Goal: Communication & Community: Answer question/provide support

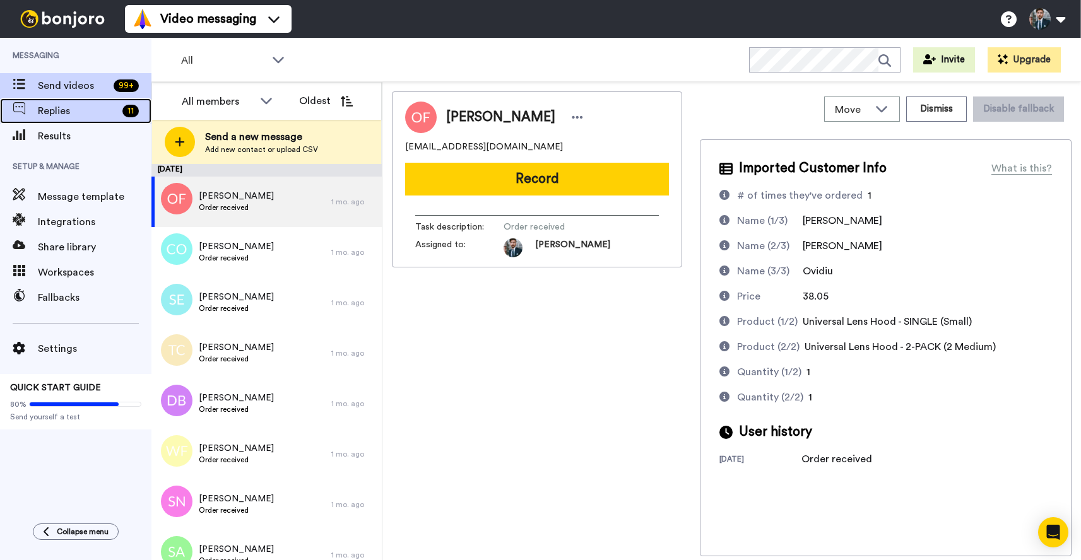
click at [39, 108] on span "Replies" at bounding box center [78, 111] width 80 height 15
click at [61, 112] on span "Replies" at bounding box center [78, 111] width 80 height 15
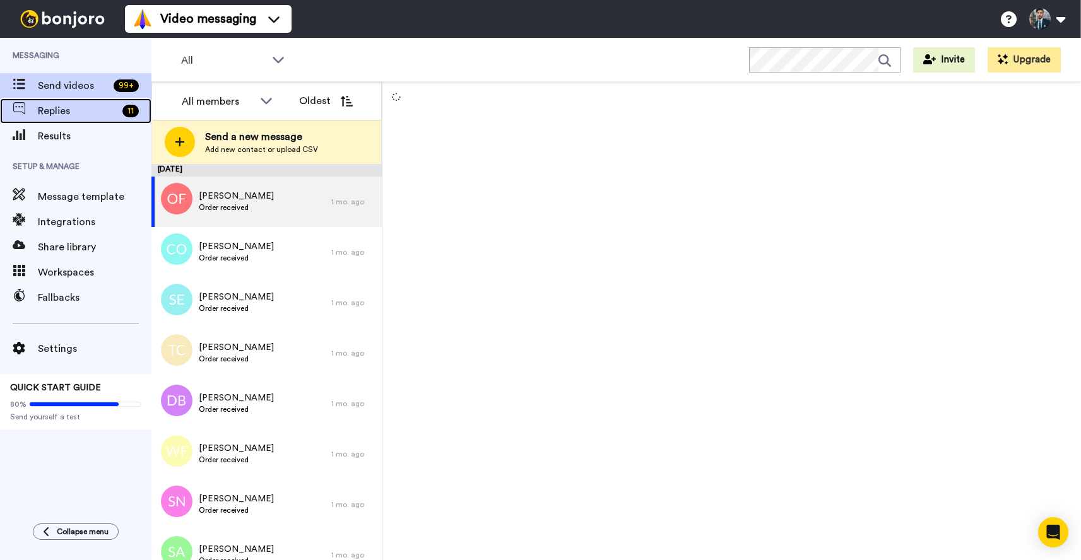
click at [56, 107] on span "Replies" at bounding box center [78, 111] width 80 height 15
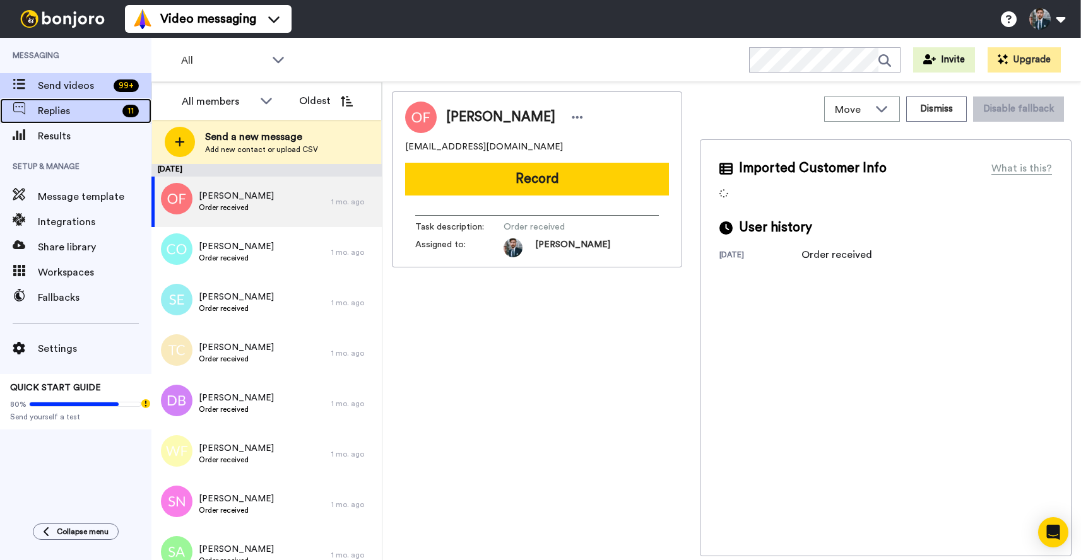
click at [76, 113] on span "Replies" at bounding box center [78, 111] width 80 height 15
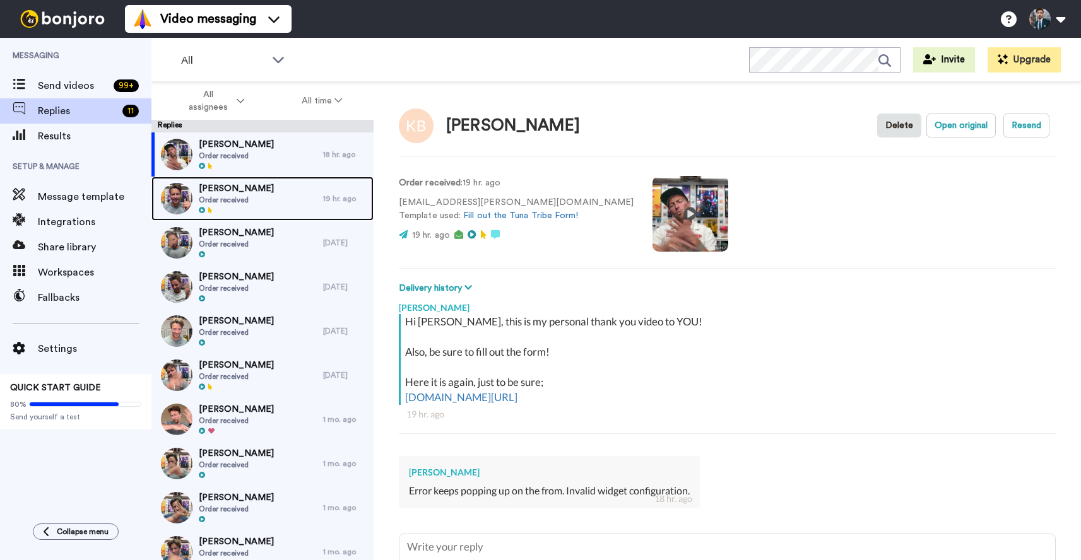
click at [283, 218] on div "Alan Raisman Order received" at bounding box center [237, 199] width 172 height 44
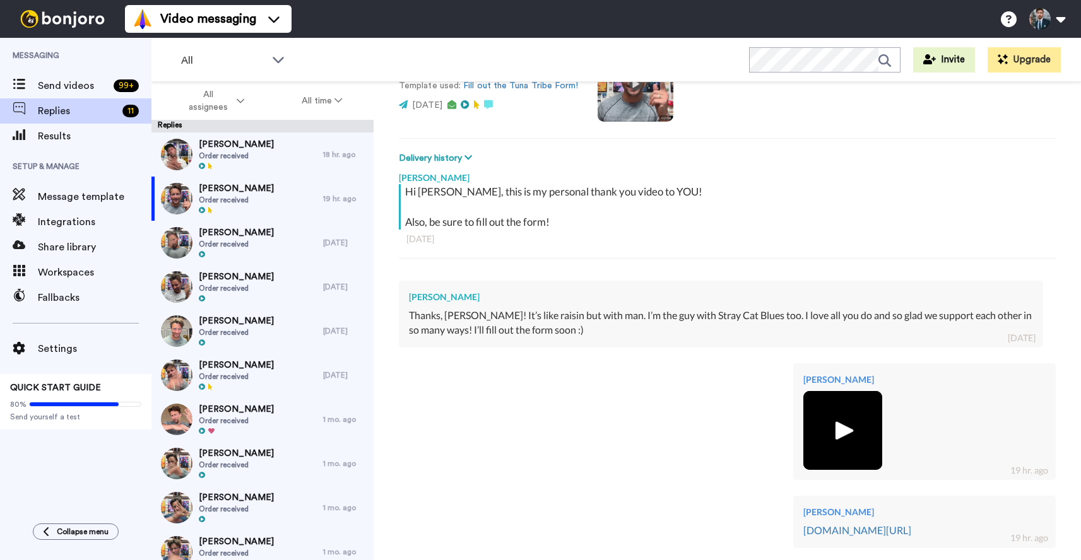
scroll to position [403, 0]
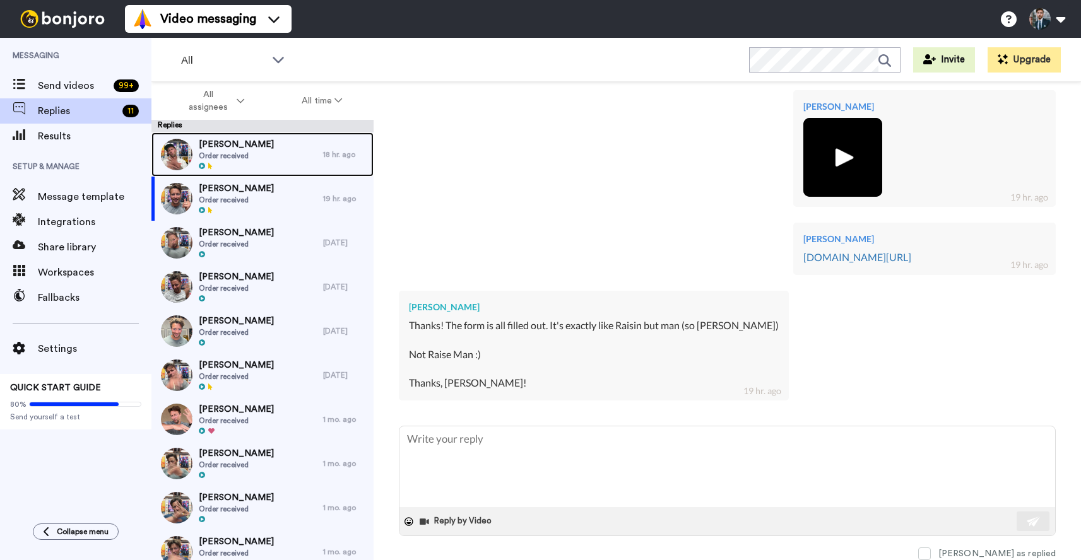
click at [259, 145] on div "Kenji Butler Order received" at bounding box center [237, 155] width 172 height 44
type textarea "x"
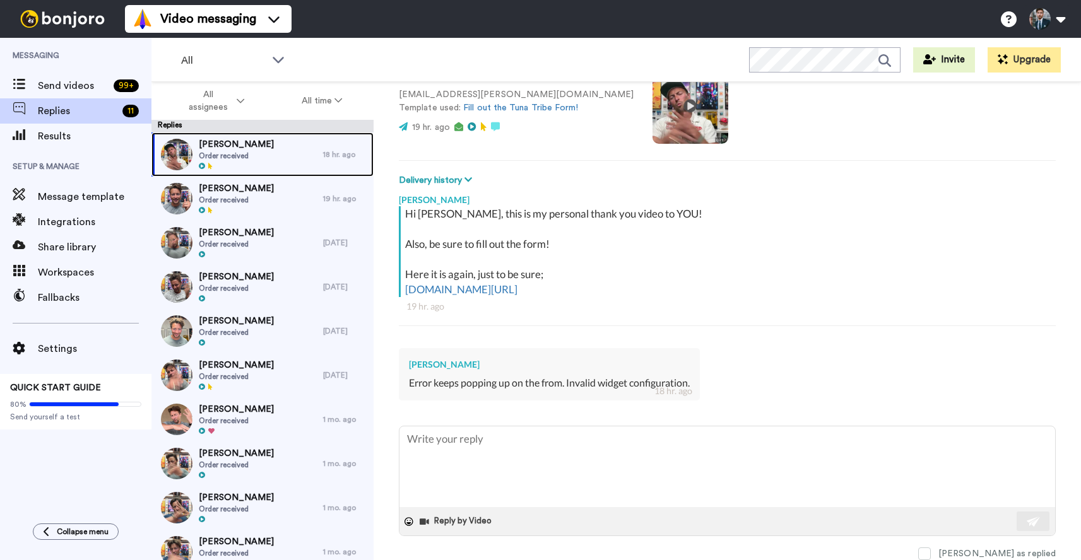
scroll to position [108, 0]
click at [593, 383] on div "Error keeps popping up on the from. Invalid widget configuration." at bounding box center [549, 383] width 281 height 15
click at [643, 383] on div "Error keeps popping up on the from. Invalid widget configuration." at bounding box center [549, 383] width 281 height 15
click at [665, 388] on div "18 hr. ago" at bounding box center [674, 391] width 38 height 13
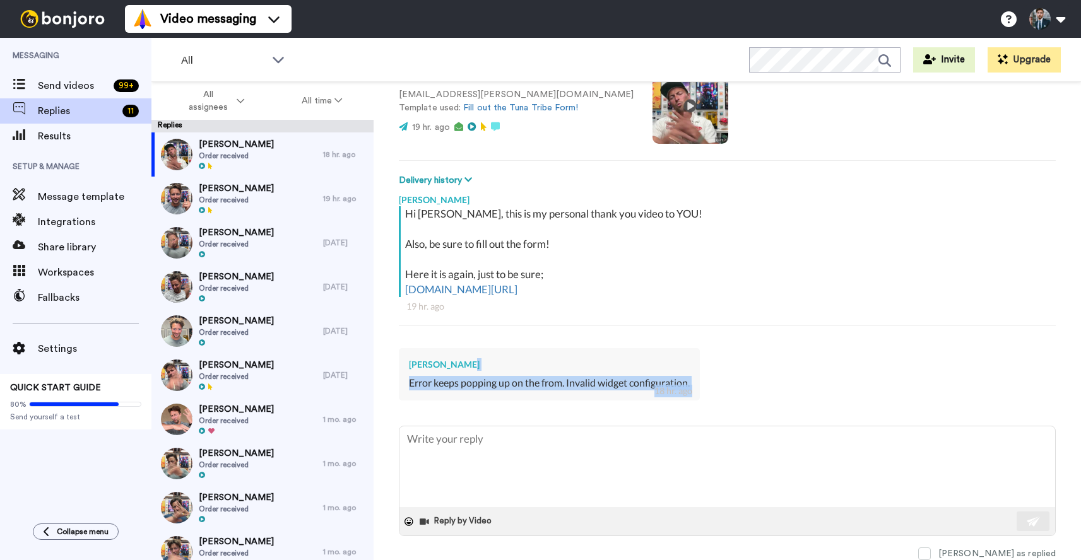
drag, startPoint x: 696, startPoint y: 386, endPoint x: 458, endPoint y: 369, distance: 238.5
click at [458, 369] on div "Kenji Butler Error keeps popping up on the from. Invalid widget configuration. …" at bounding box center [549, 374] width 301 height 52
click at [87, 86] on span "Send videos" at bounding box center [73, 85] width 71 height 15
